Goal: Transaction & Acquisition: Subscribe to service/newsletter

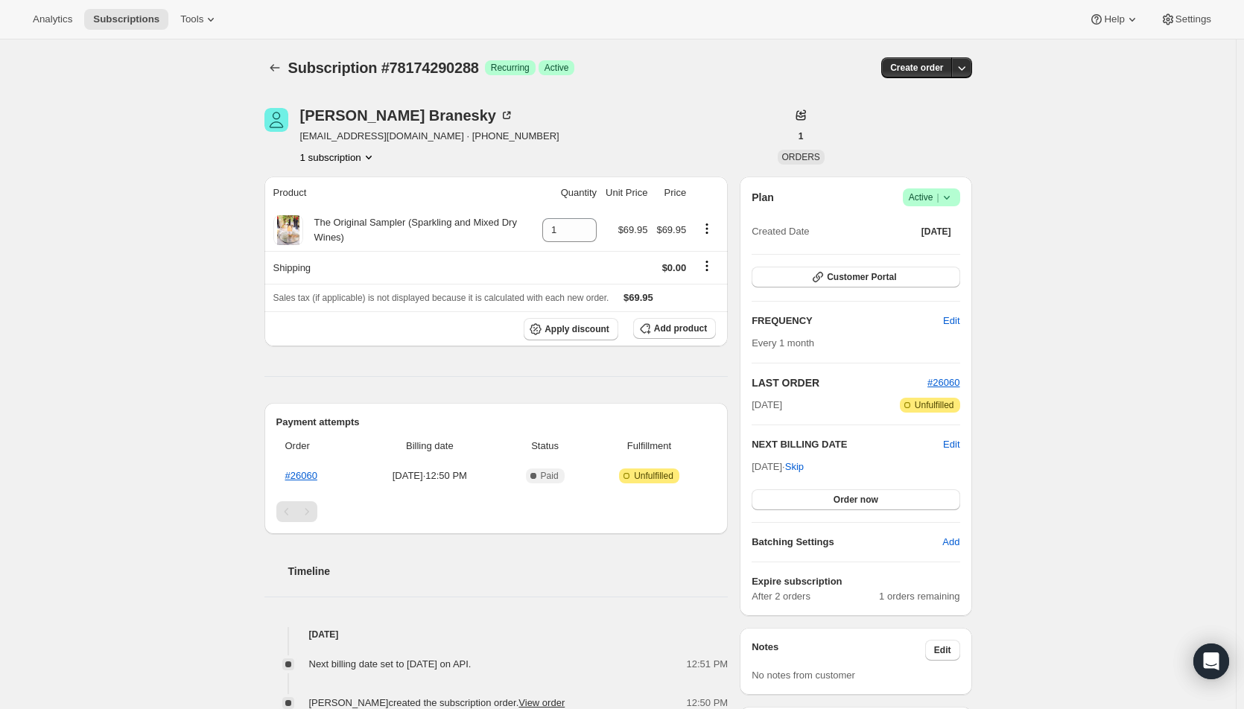
click at [814, 493] on button "Order now" at bounding box center [856, 500] width 208 height 21
click at [814, 493] on button "Click to confirm" at bounding box center [856, 500] width 208 height 21
